Goal: Task Accomplishment & Management: Manage account settings

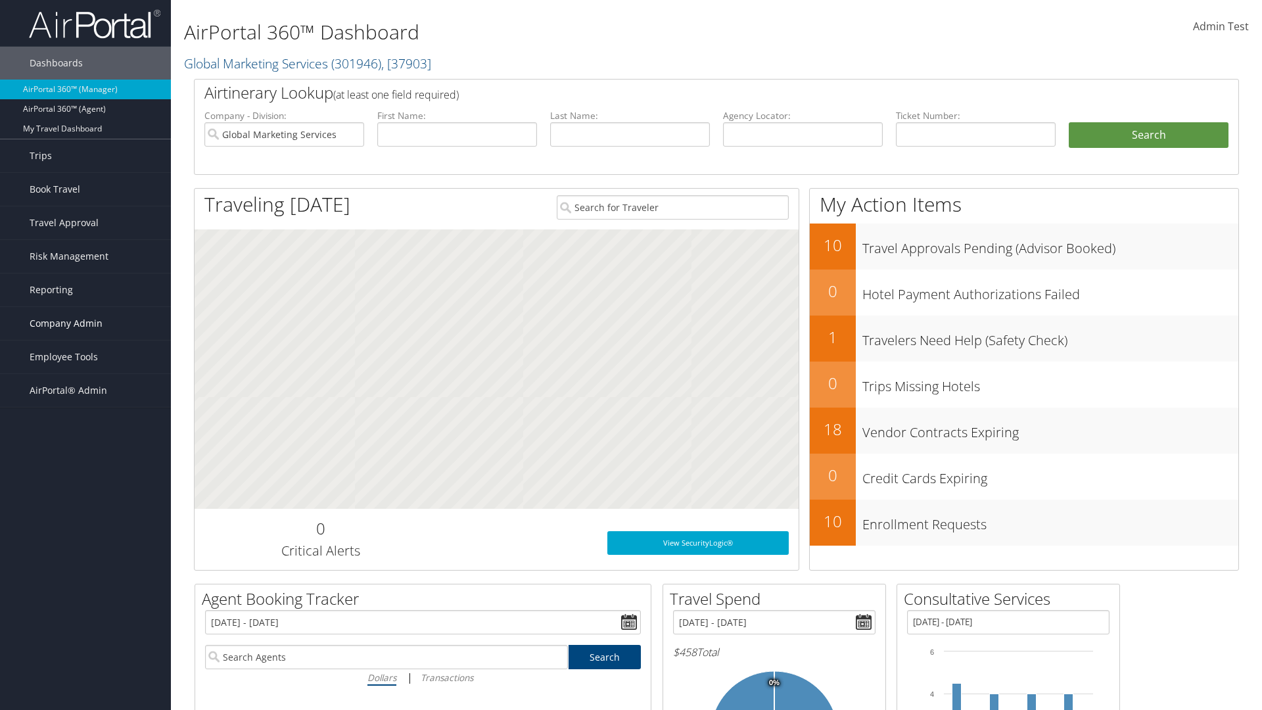
click at [85, 323] on span "Company Admin" at bounding box center [66, 323] width 73 height 33
click at [0, 0] on link "Travel Policy" at bounding box center [0, 0] width 0 height 0
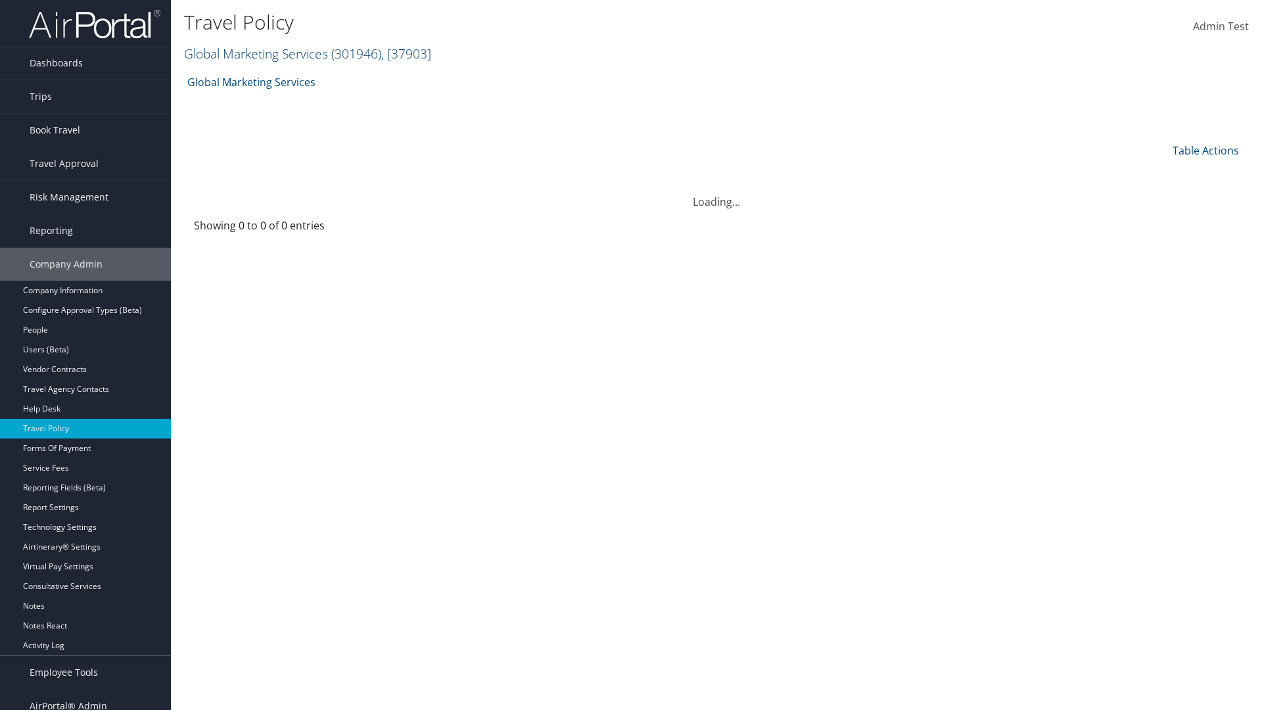
click at [254, 53] on link "Global Marketing Services ( 301946 ) , [ 37903 ]" at bounding box center [307, 54] width 247 height 18
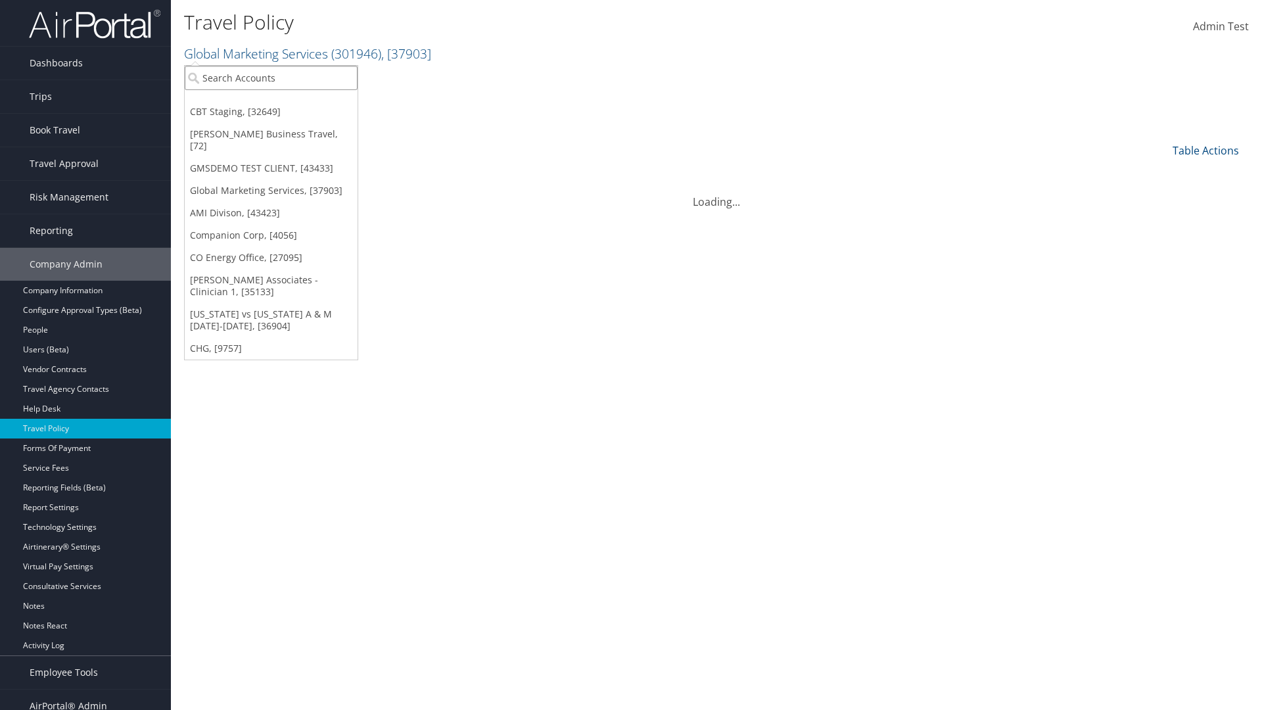
click at [271, 78] on input "search" at bounding box center [271, 78] width 173 height 24
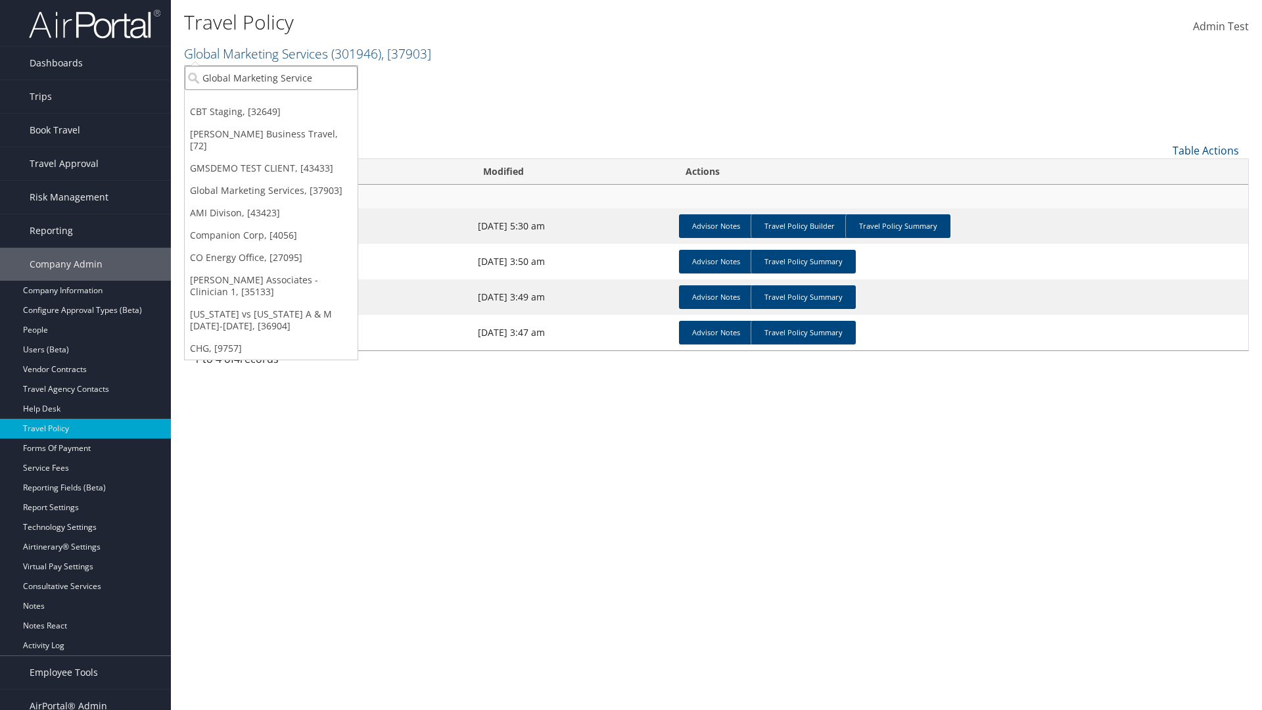
type input "Global Marketing Services"
click at [283, 102] on div "Global Marketing Services (301946), [37903]" at bounding box center [283, 102] width 212 height 12
